Goal: Task Accomplishment & Management: Manage account settings

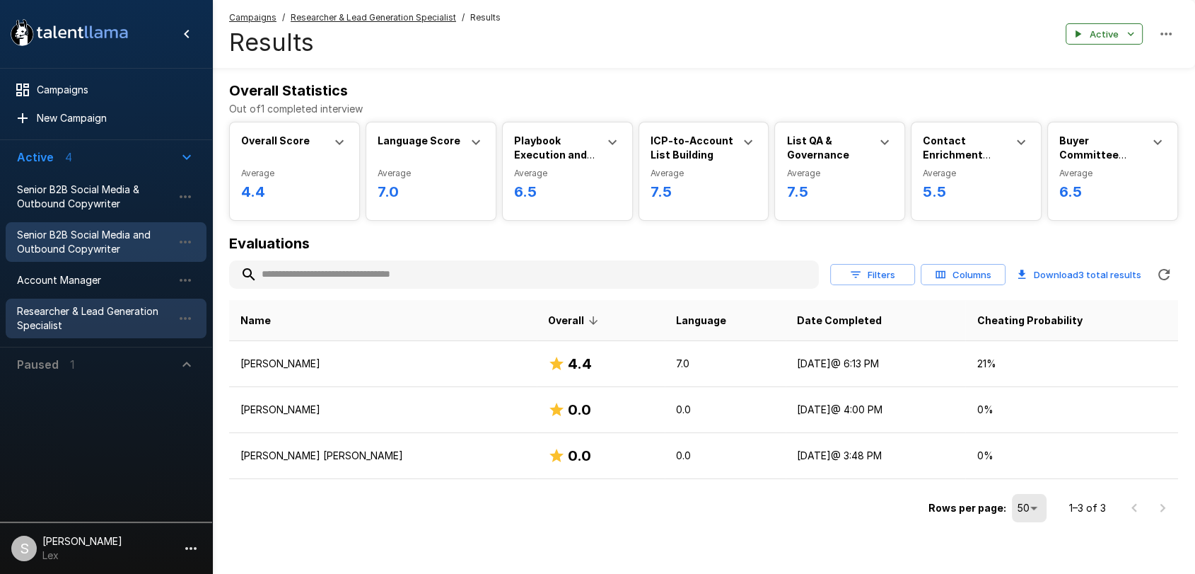
click at [84, 247] on span "Senior B2B Social Media and Outbound Copywriter" at bounding box center [95, 242] width 156 height 28
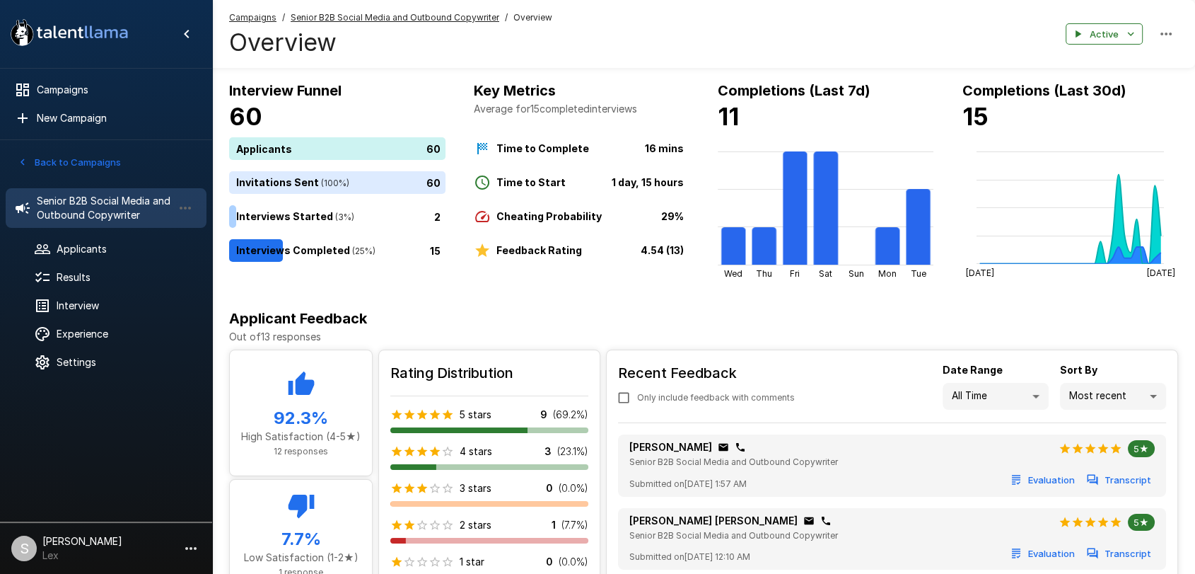
click at [21, 158] on icon "button" at bounding box center [22, 162] width 13 height 13
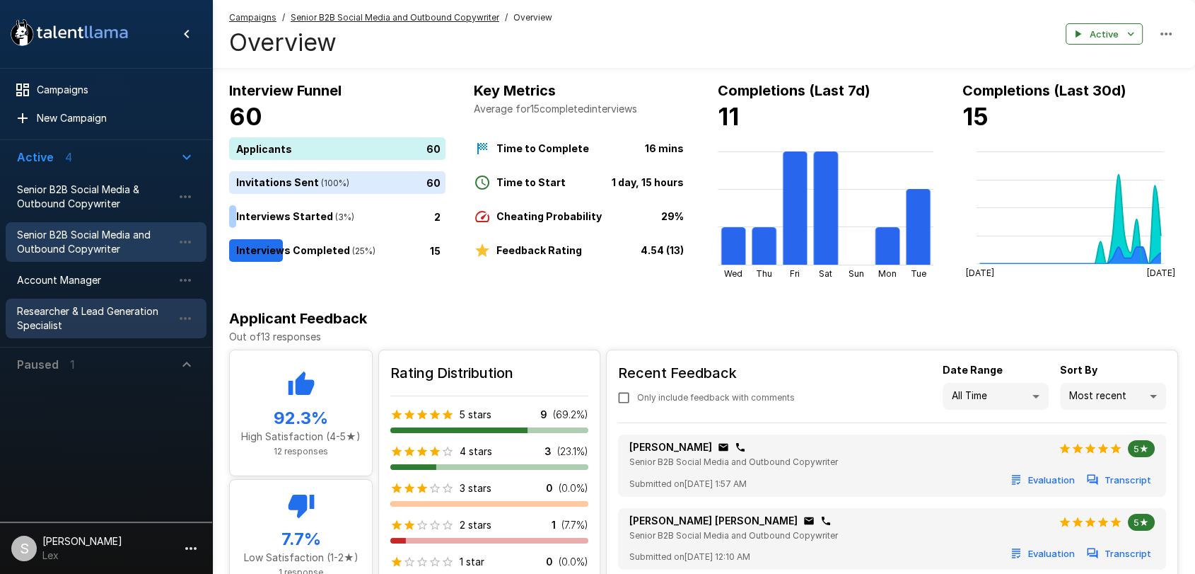
click at [58, 303] on div "Researcher & Lead Generation Specialist" at bounding box center [106, 318] width 201 height 40
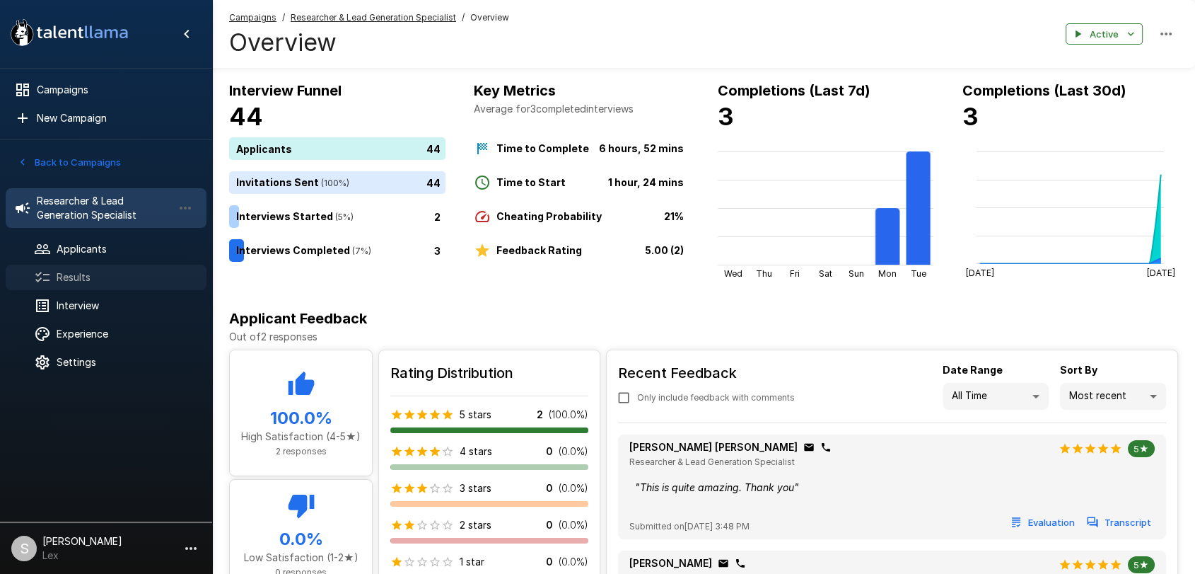
click at [99, 272] on span "Results" at bounding box center [126, 277] width 139 height 14
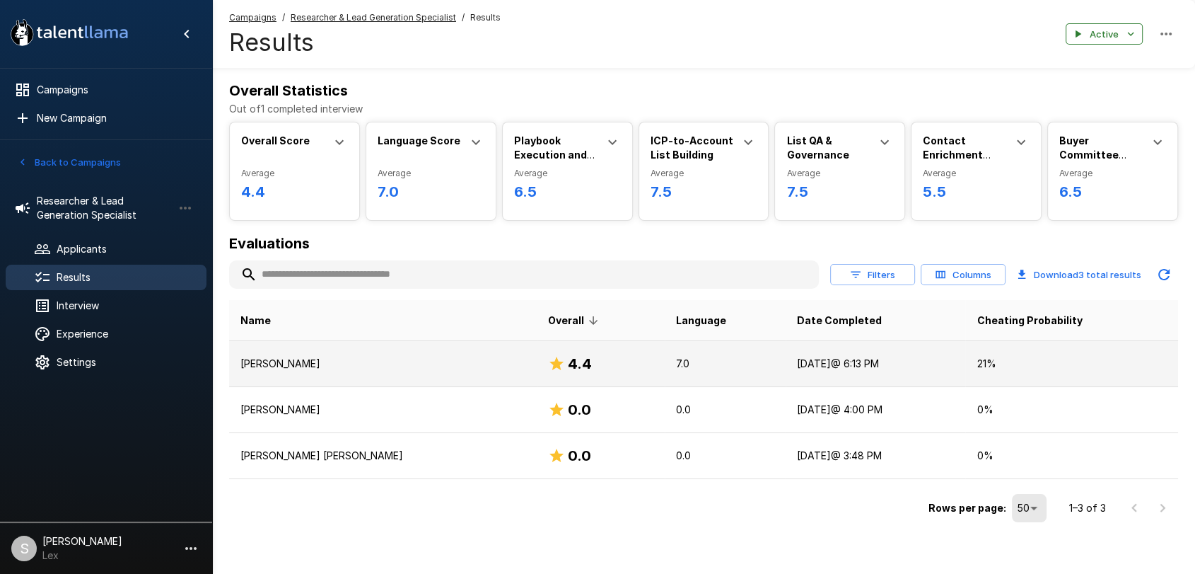
click at [298, 363] on p "[PERSON_NAME]" at bounding box center [382, 363] width 285 height 14
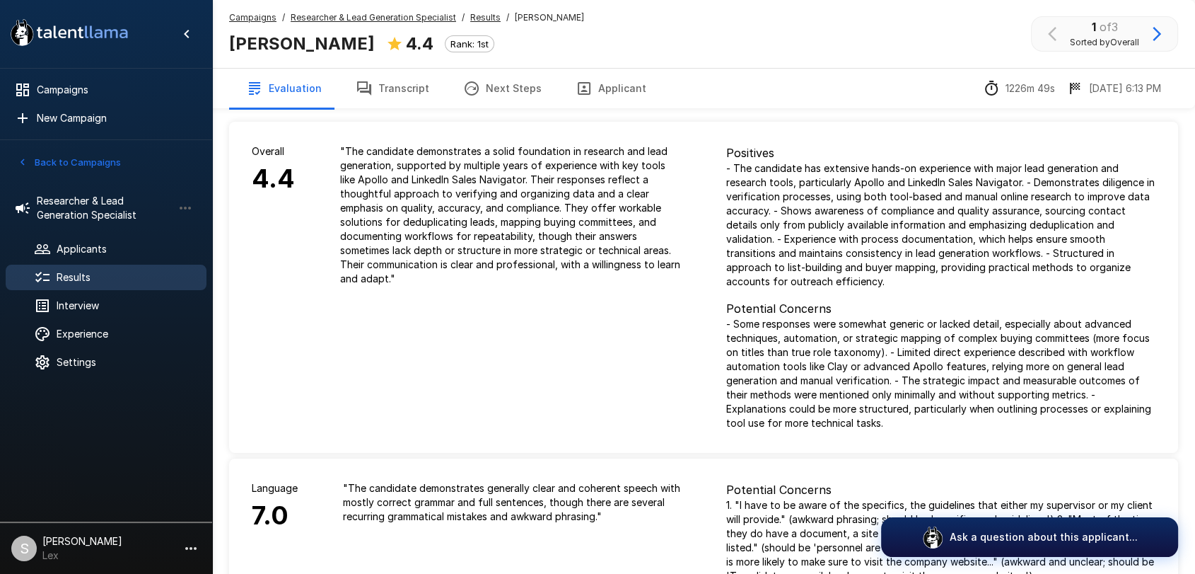
click at [588, 89] on button "Applicant" at bounding box center [611, 89] width 105 height 40
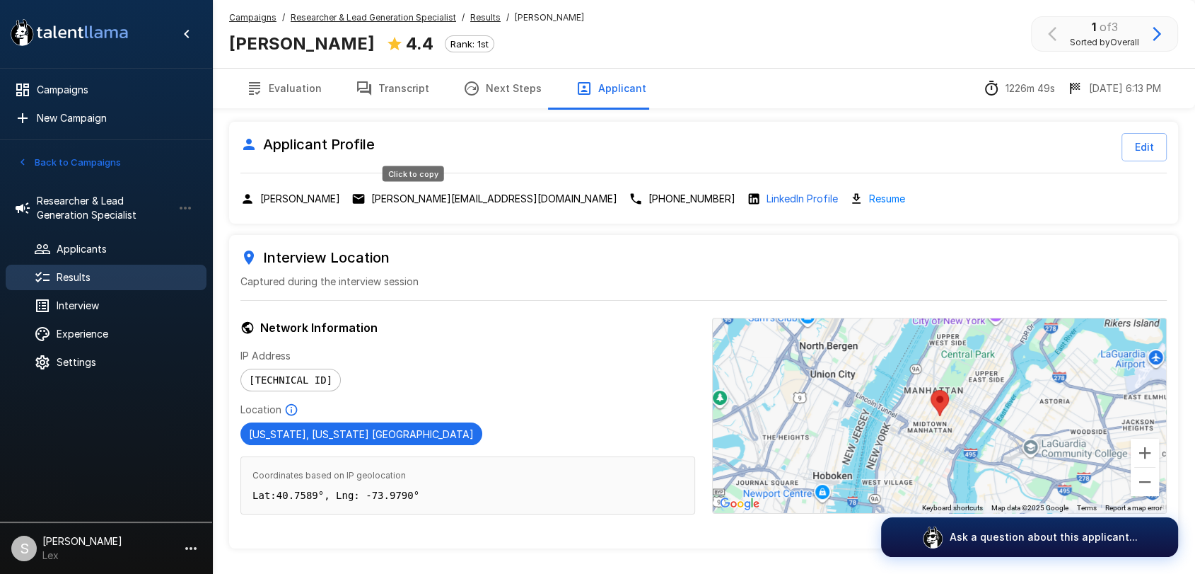
click at [434, 197] on p "[PERSON_NAME][EMAIL_ADDRESS][DOMAIN_NAME]" at bounding box center [494, 199] width 246 height 14
click at [417, 194] on p "[PERSON_NAME][EMAIL_ADDRESS][DOMAIN_NAME]" at bounding box center [494, 199] width 246 height 14
click at [37, 160] on button "Back to Campaigns" at bounding box center [69, 162] width 110 height 22
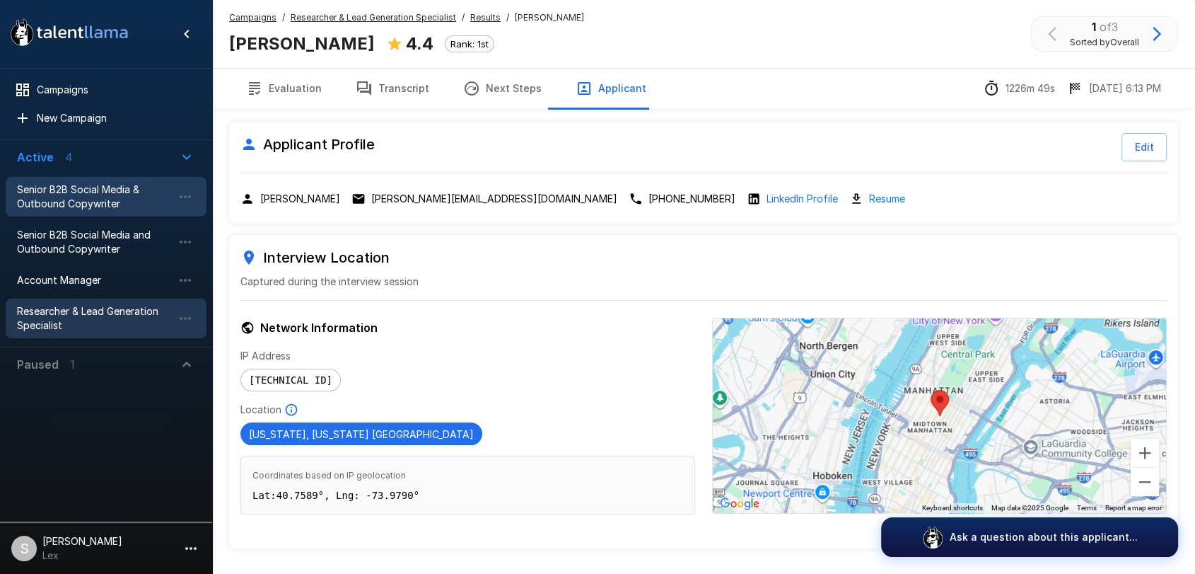
click at [68, 197] on span "Senior B2B Social Media & Outbound Copywriter" at bounding box center [95, 196] width 156 height 28
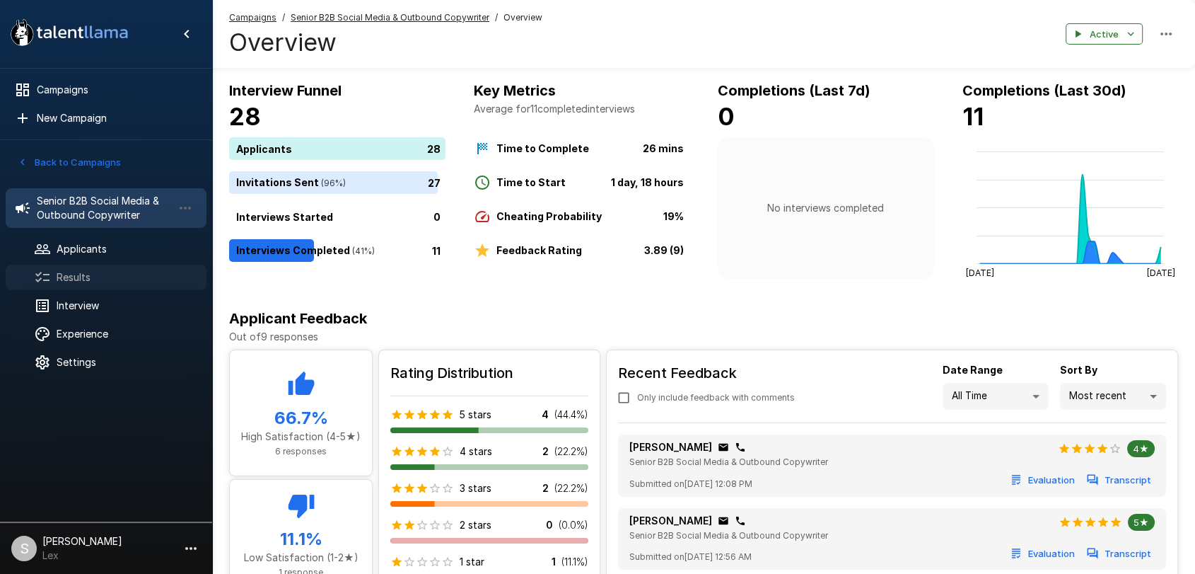
click at [97, 274] on span "Results" at bounding box center [126, 277] width 139 height 14
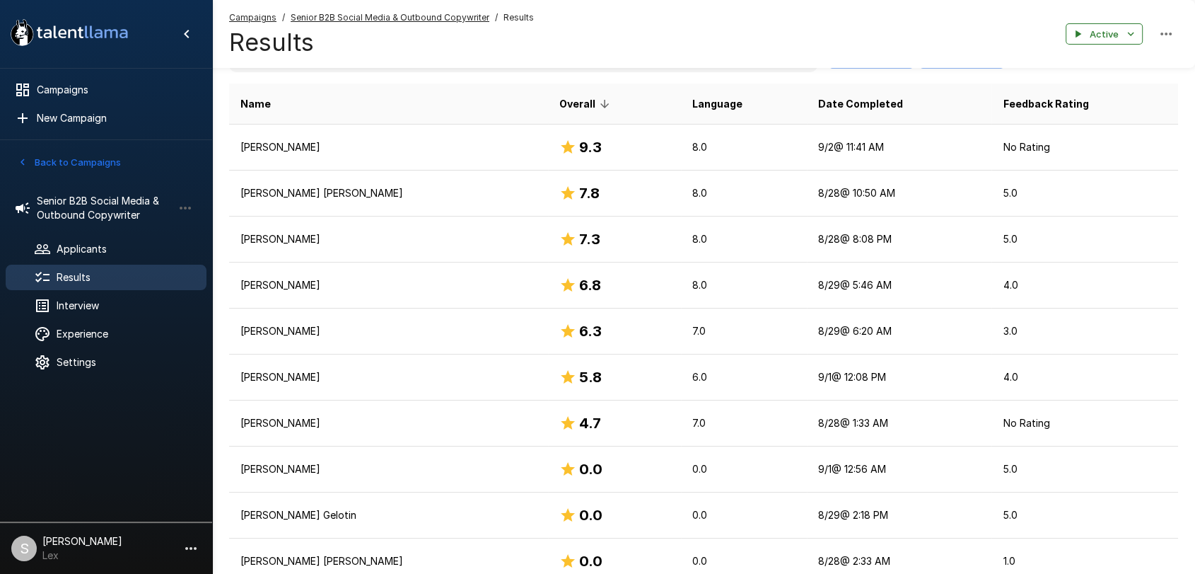
scroll to position [261, 0]
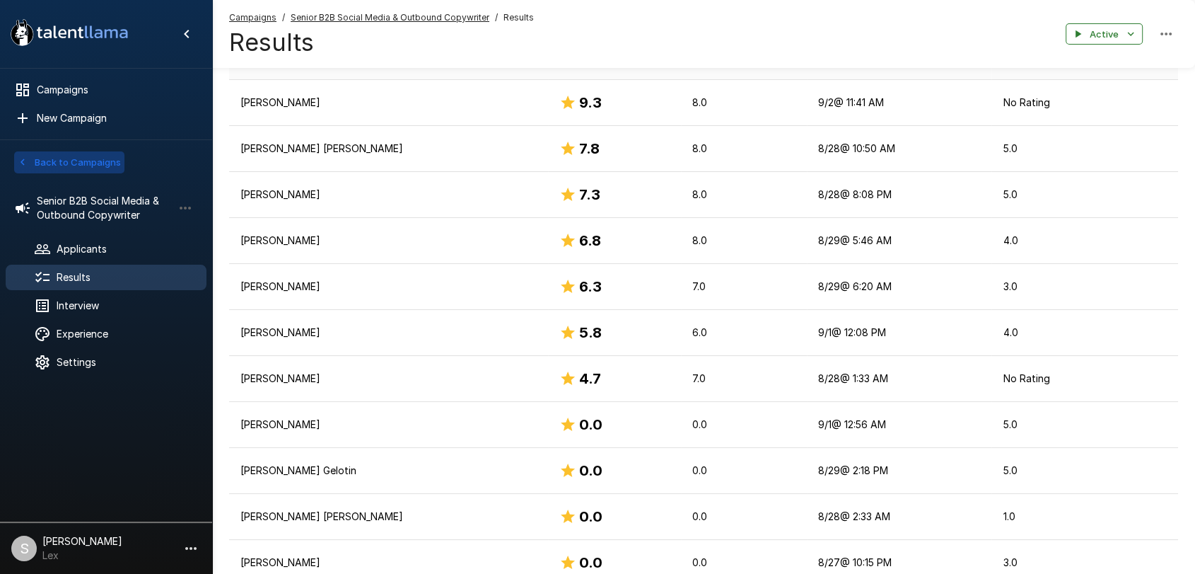
click at [79, 154] on button "Back to Campaigns" at bounding box center [69, 162] width 110 height 22
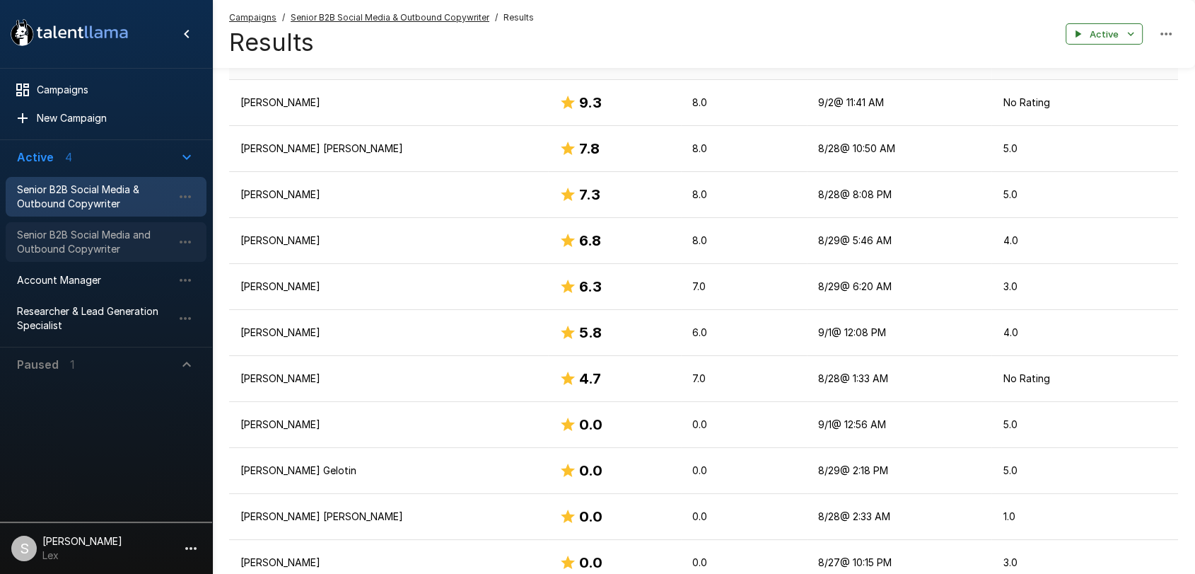
click at [75, 236] on span "Senior B2B Social Media and Outbound Copywriter" at bounding box center [95, 242] width 156 height 28
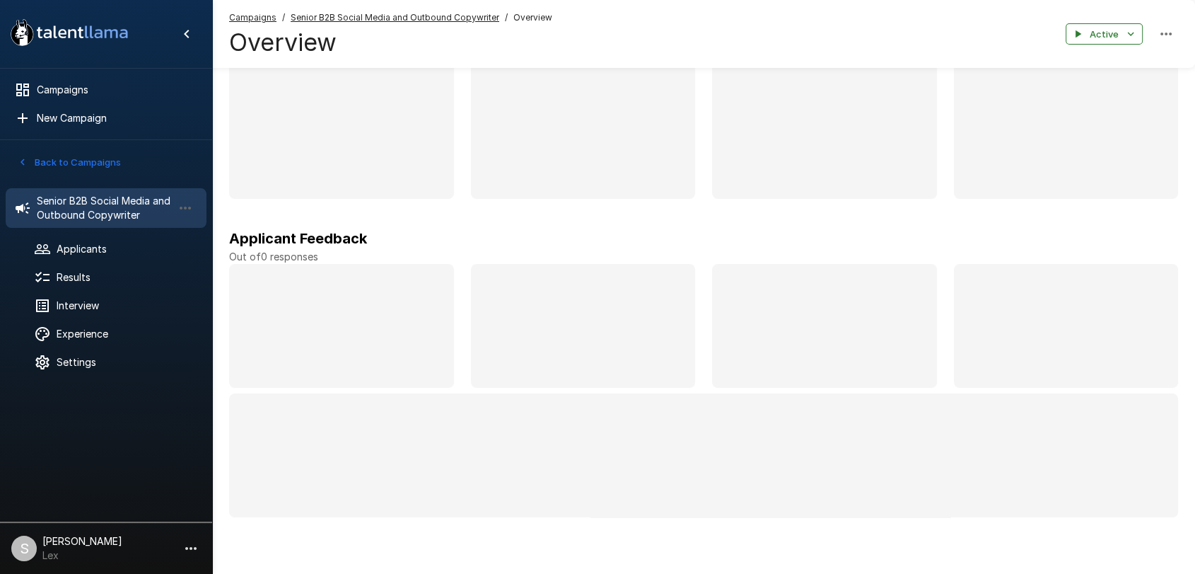
scroll to position [80, 0]
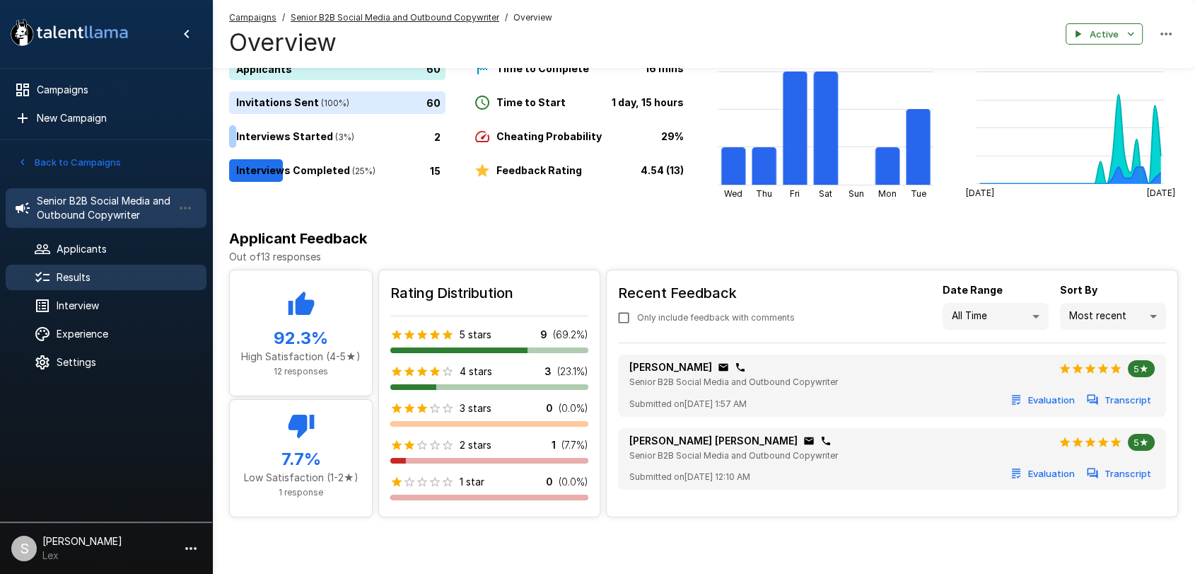
click at [75, 268] on div "Results" at bounding box center [106, 276] width 201 height 25
